Goal: Browse casually

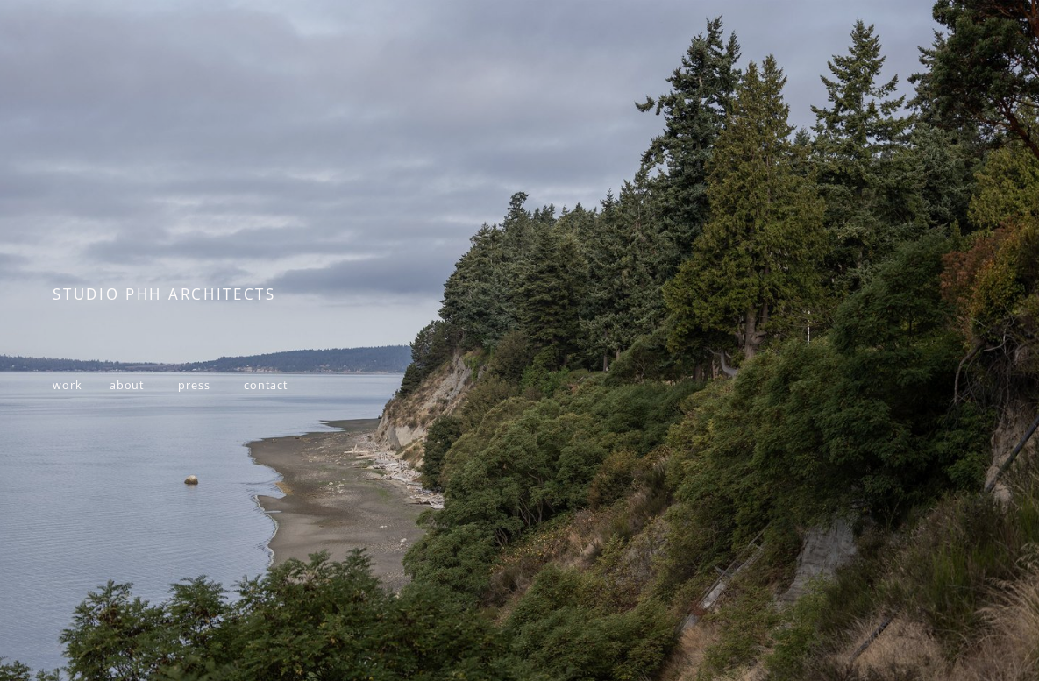
click at [76, 388] on span "work" at bounding box center [68, 385] width 30 height 15
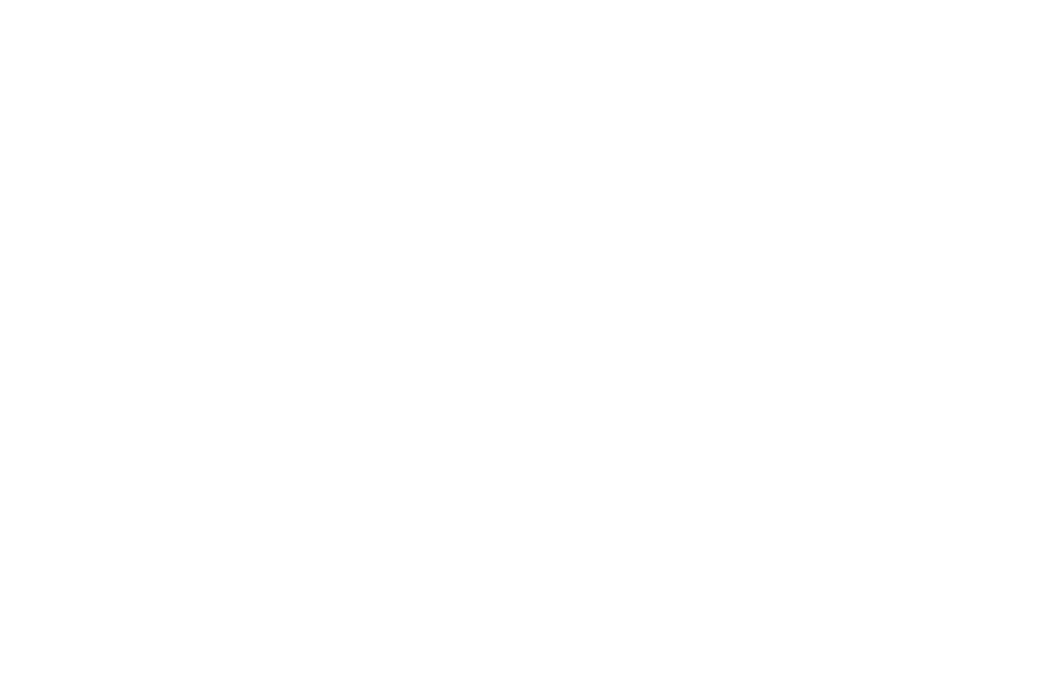
scroll to position [1657, 0]
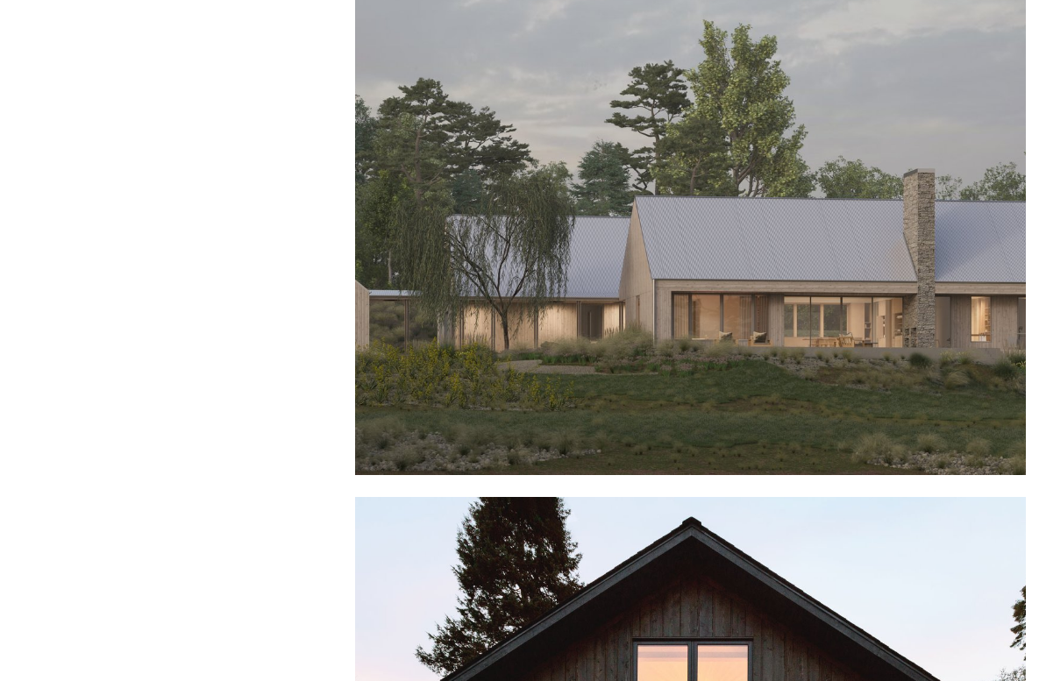
click at [515, 273] on div at bounding box center [690, 223] width 671 height 503
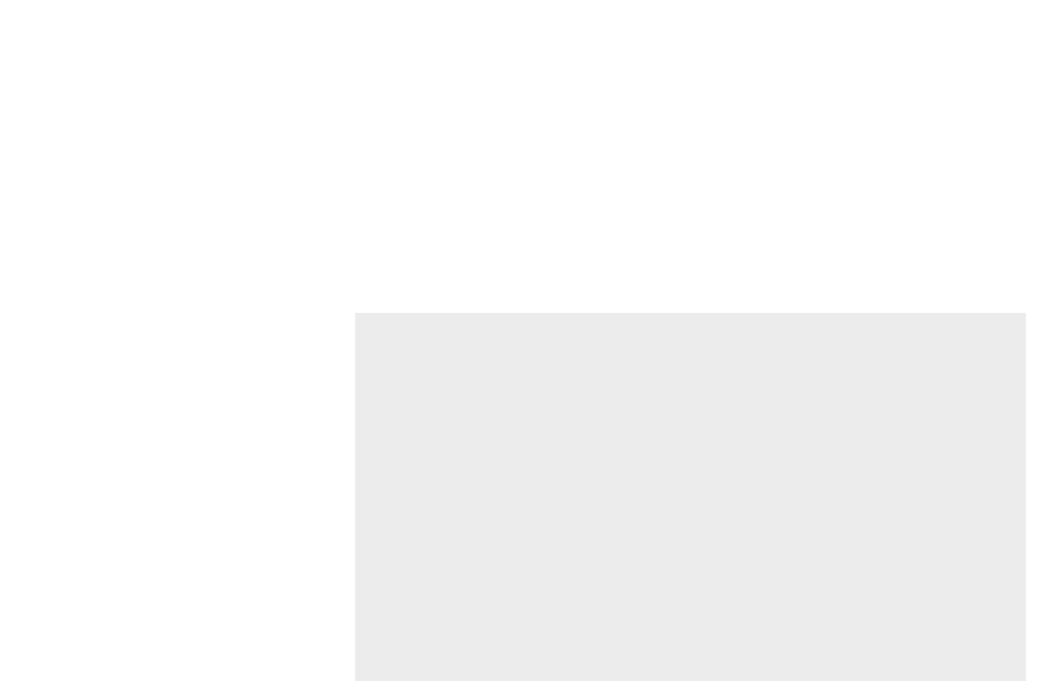
scroll to position [3909, 0]
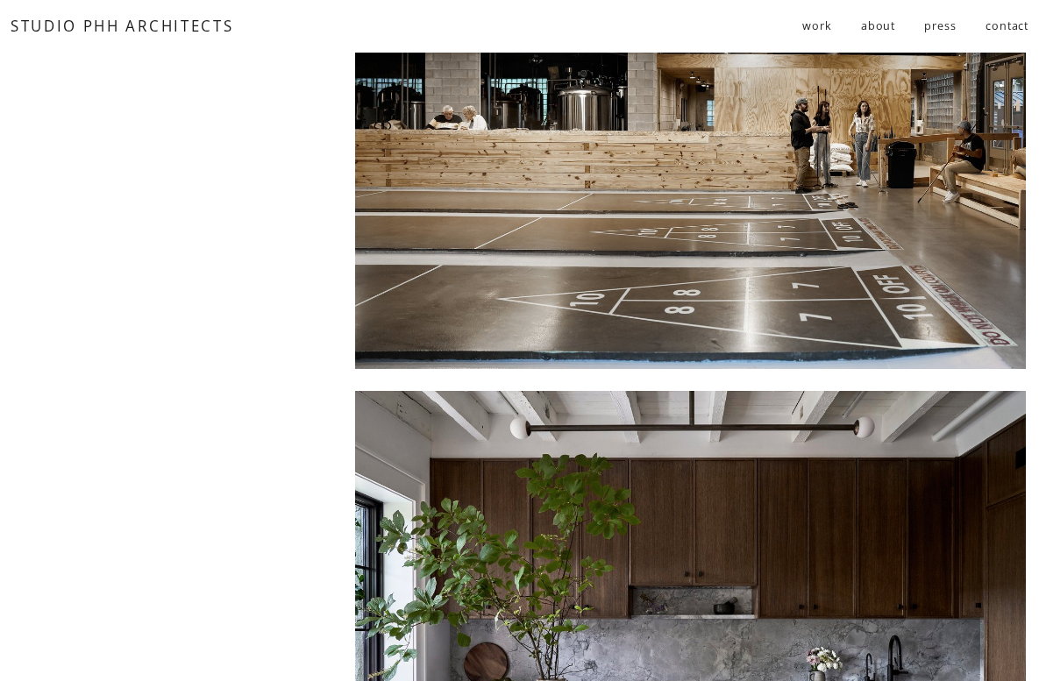
click at [492, 197] on div at bounding box center [690, 117] width 671 height 503
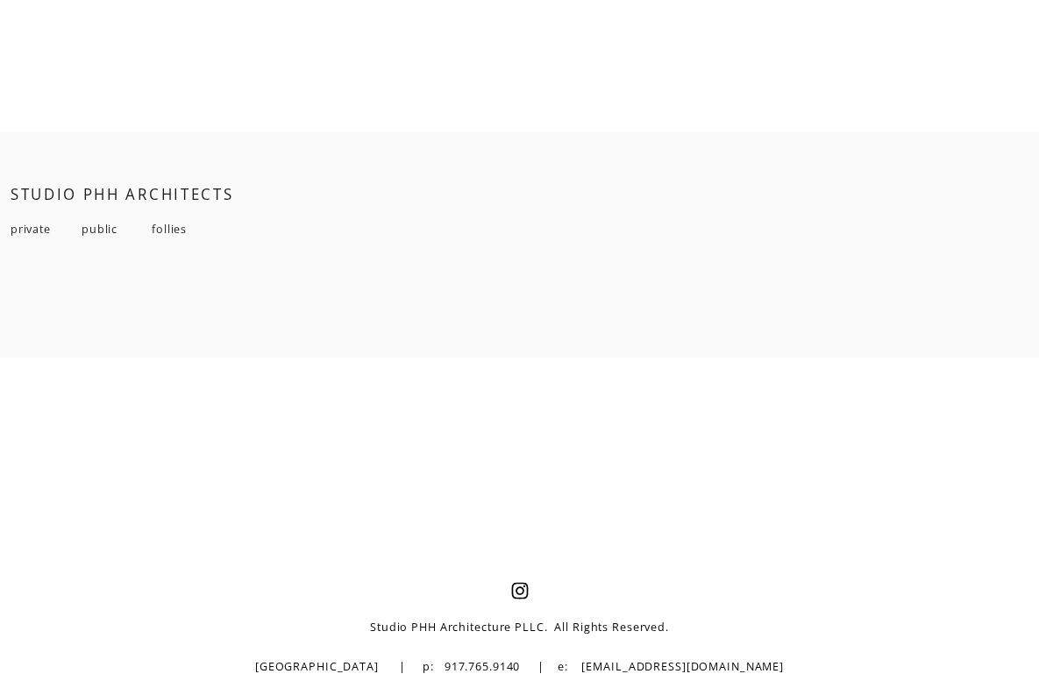
scroll to position [11502, 0]
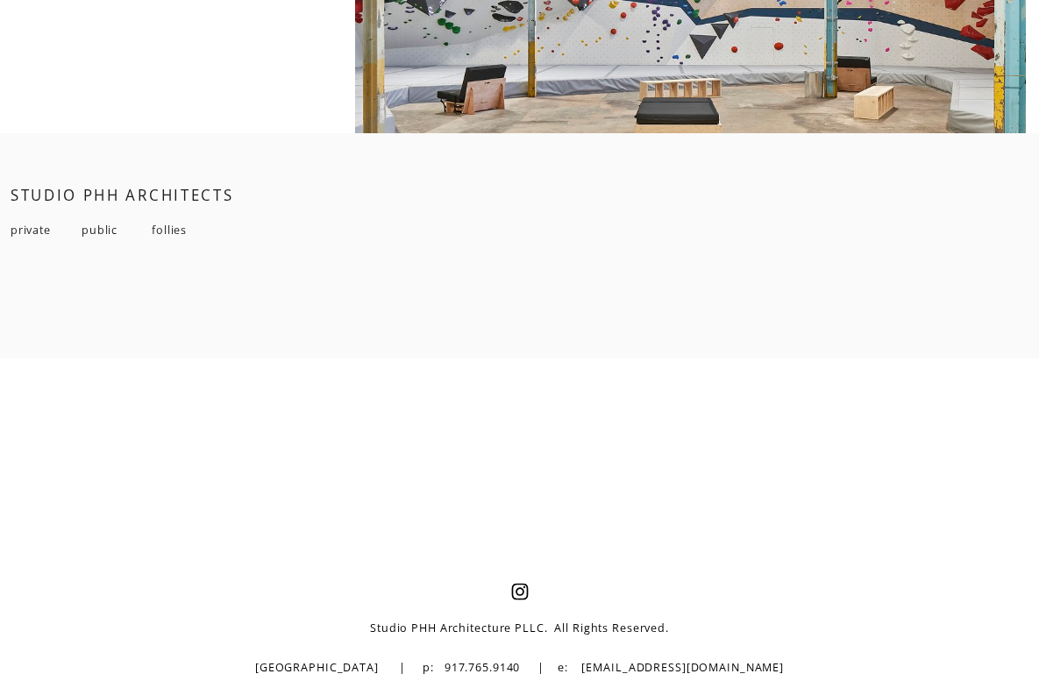
click at [523, 590] on use "Instagram" at bounding box center [519, 591] width 35 height 35
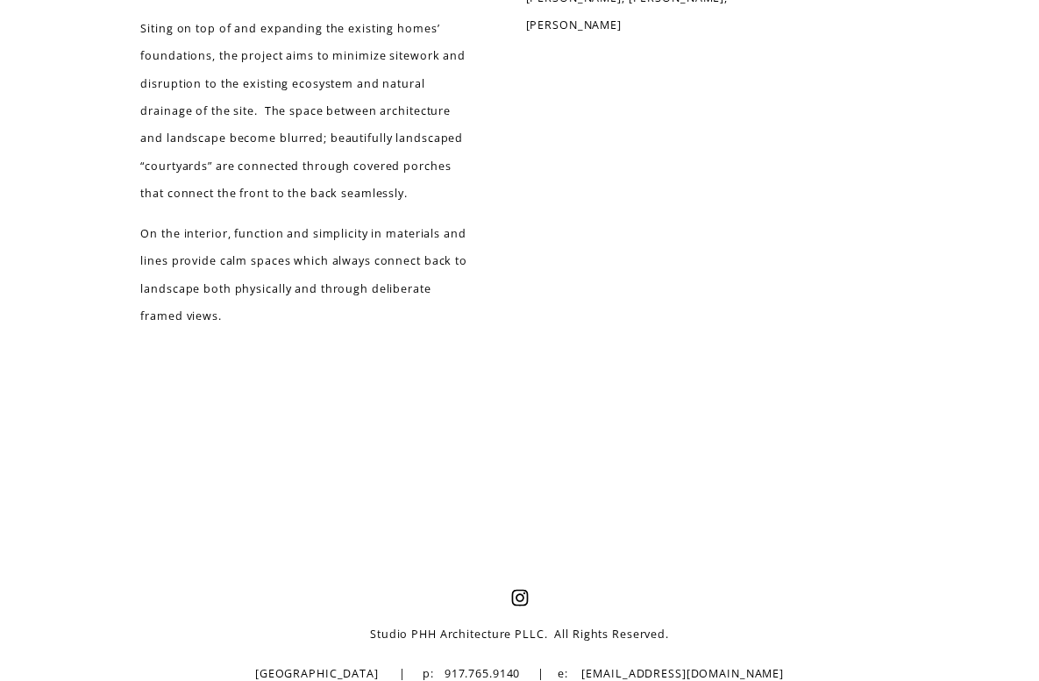
scroll to position [3793, 0]
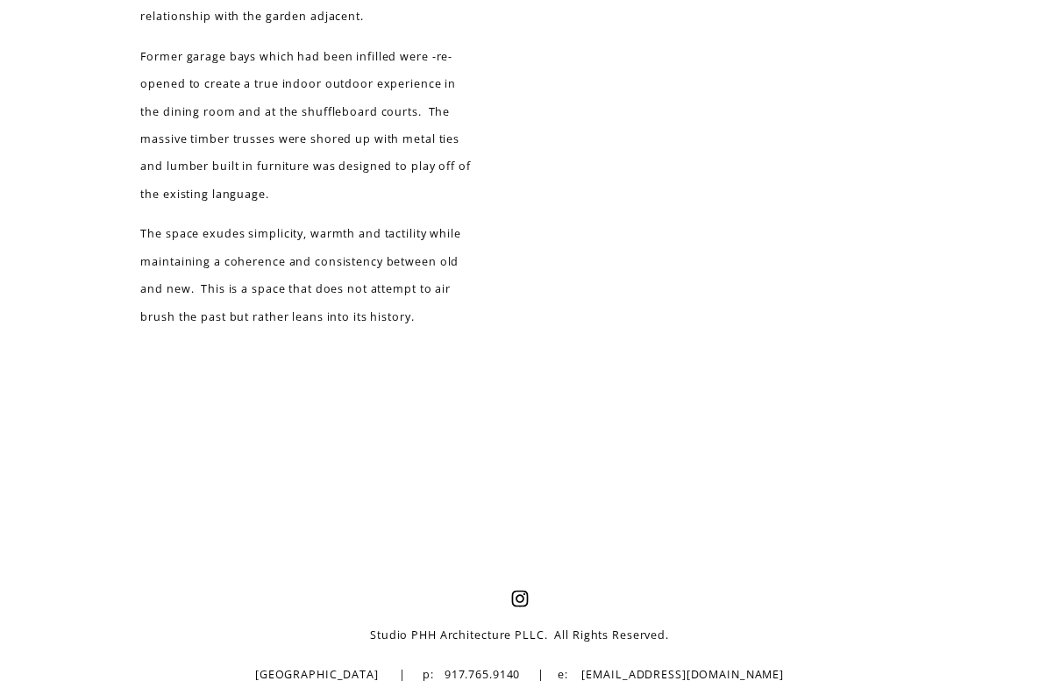
scroll to position [5257, 0]
